Goal: Find specific page/section: Find specific page/section

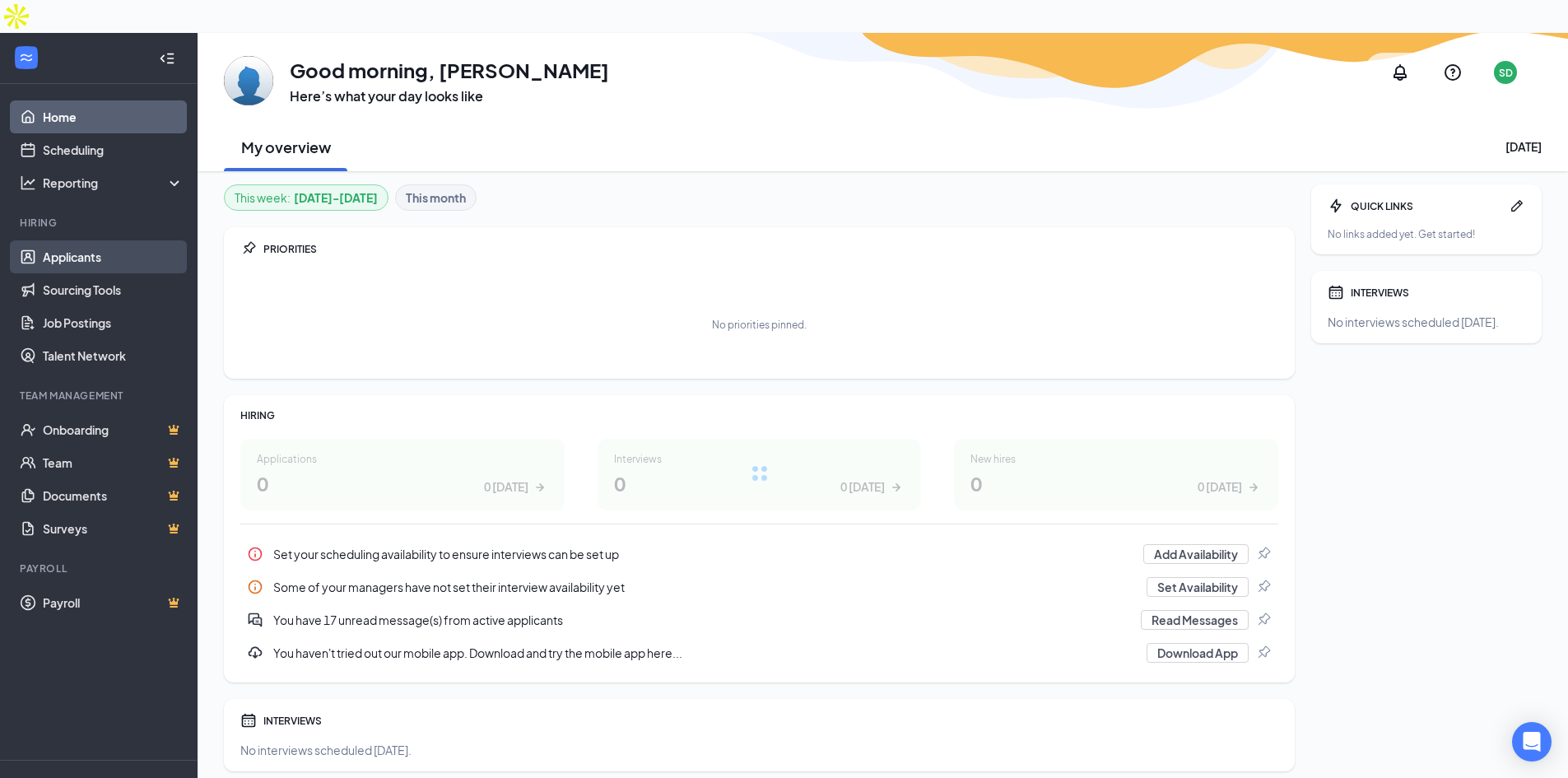
click at [72, 241] on link "Applicants" at bounding box center [113, 257] width 141 height 33
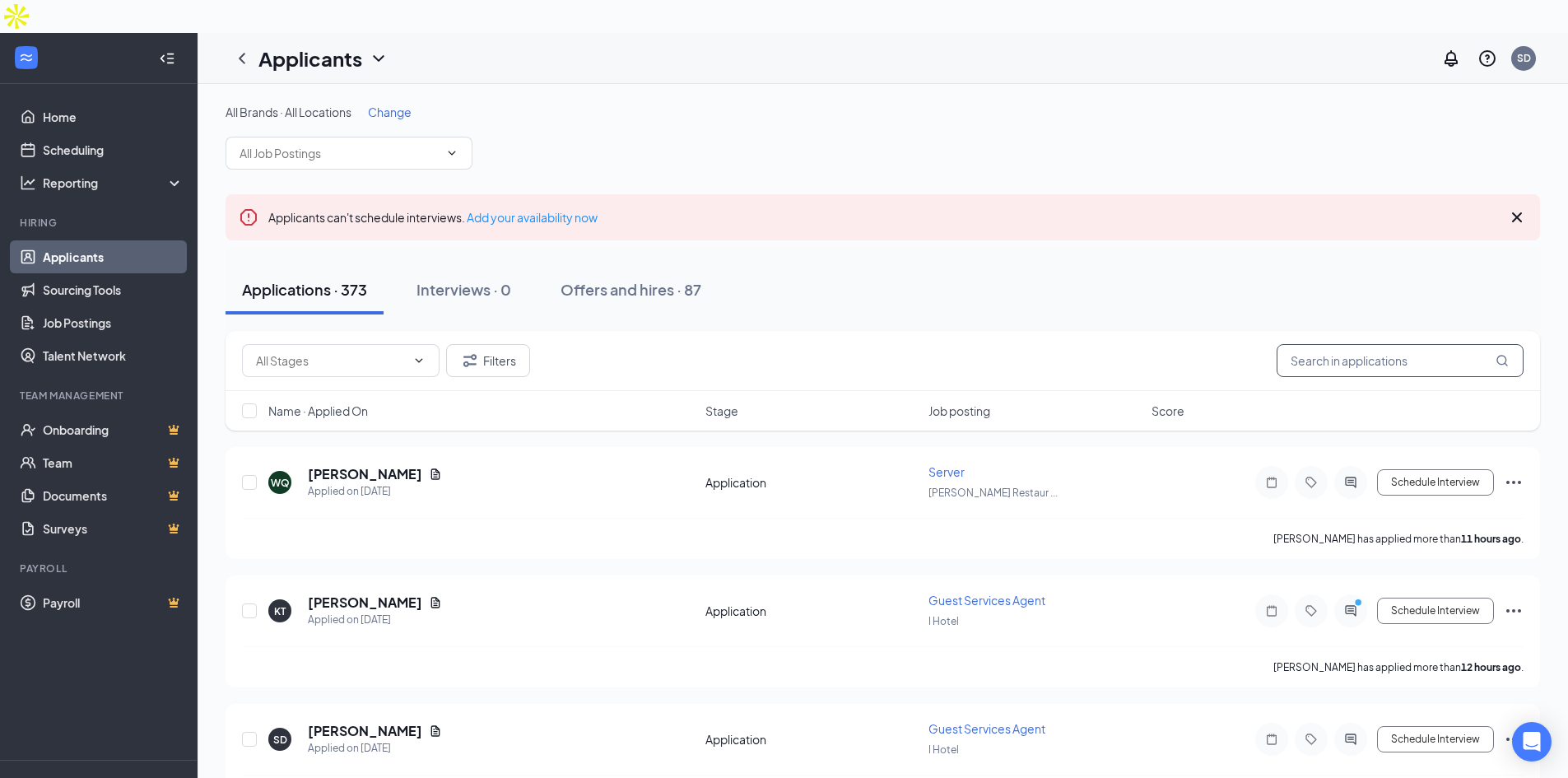
click at [1353, 344] on input "text" at bounding box center [1400, 361] width 247 height 33
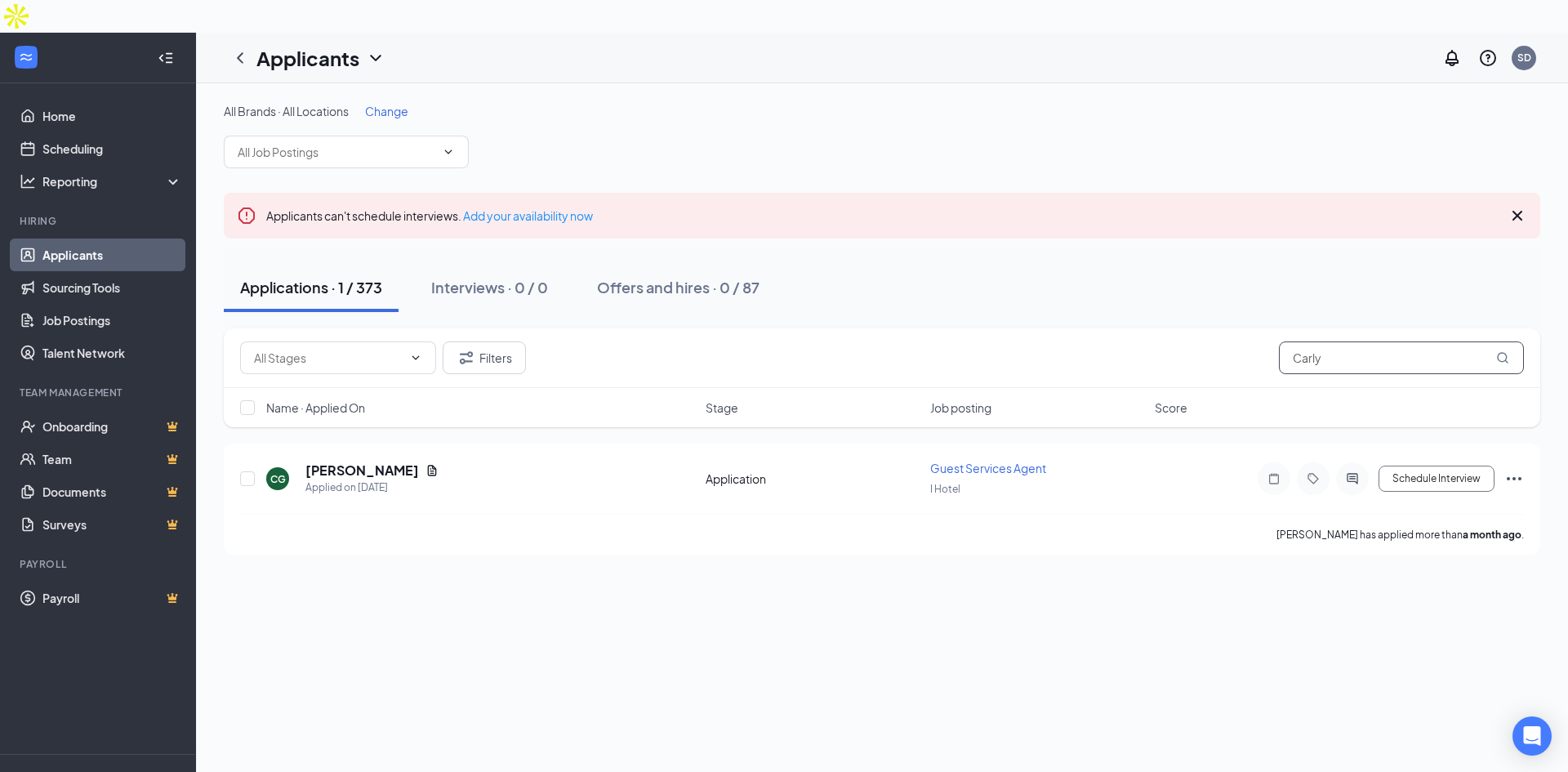
drag, startPoint x: 1302, startPoint y: 332, endPoint x: 1286, endPoint y: 333, distance: 16.0
click at [1286, 342] on input "Carly" at bounding box center [1401, 358] width 245 height 33
paste input "[PERSON_NAME]"
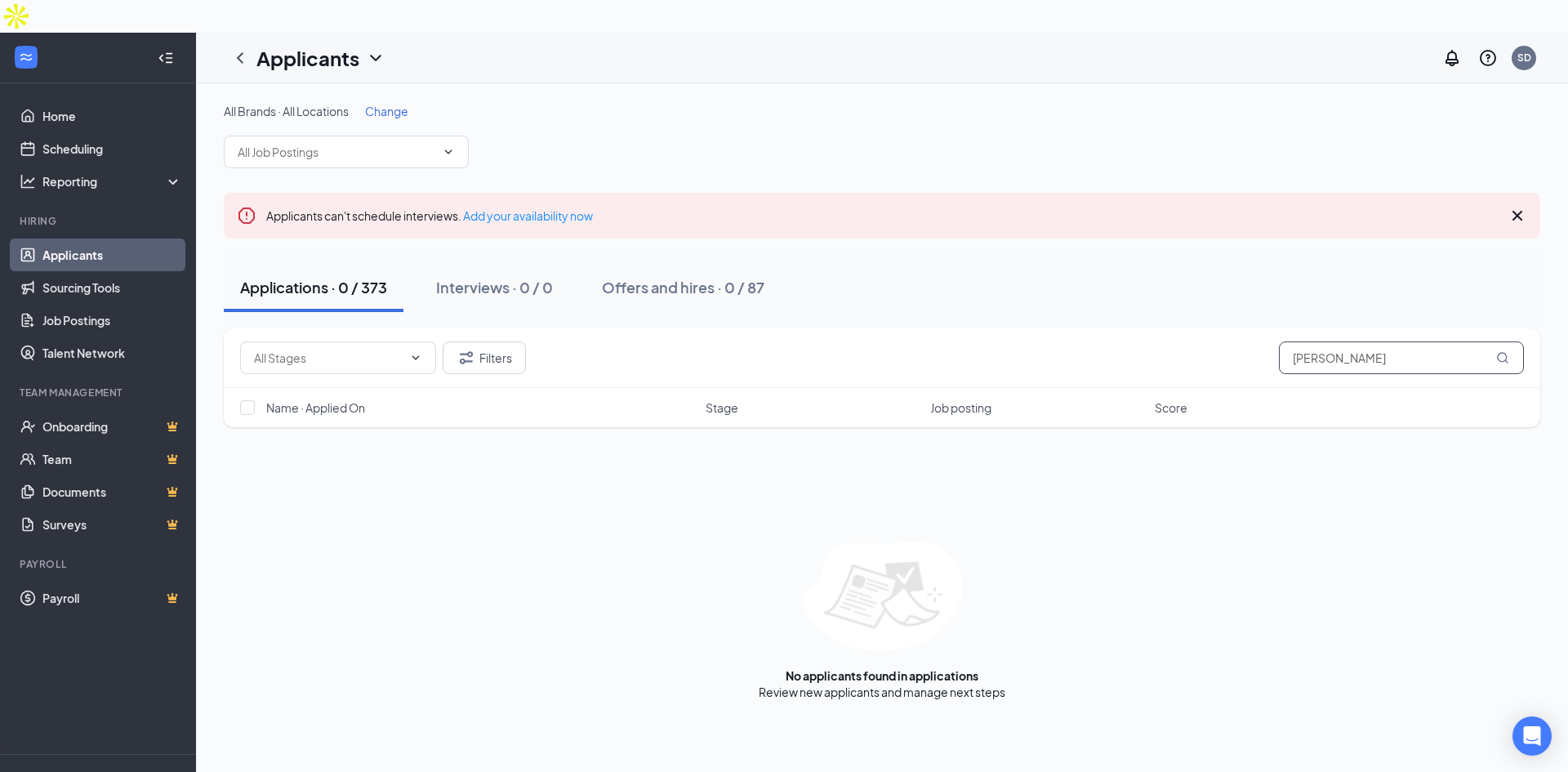
drag, startPoint x: 1361, startPoint y: 326, endPoint x: 1273, endPoint y: 332, distance: 88.2
click at [1273, 342] on div "Filters [PERSON_NAME]" at bounding box center [882, 358] width 1284 height 33
paste input "[PERSON_NAME]"
type input "[PERSON_NAME]"
